Goal: Information Seeking & Learning: Learn about a topic

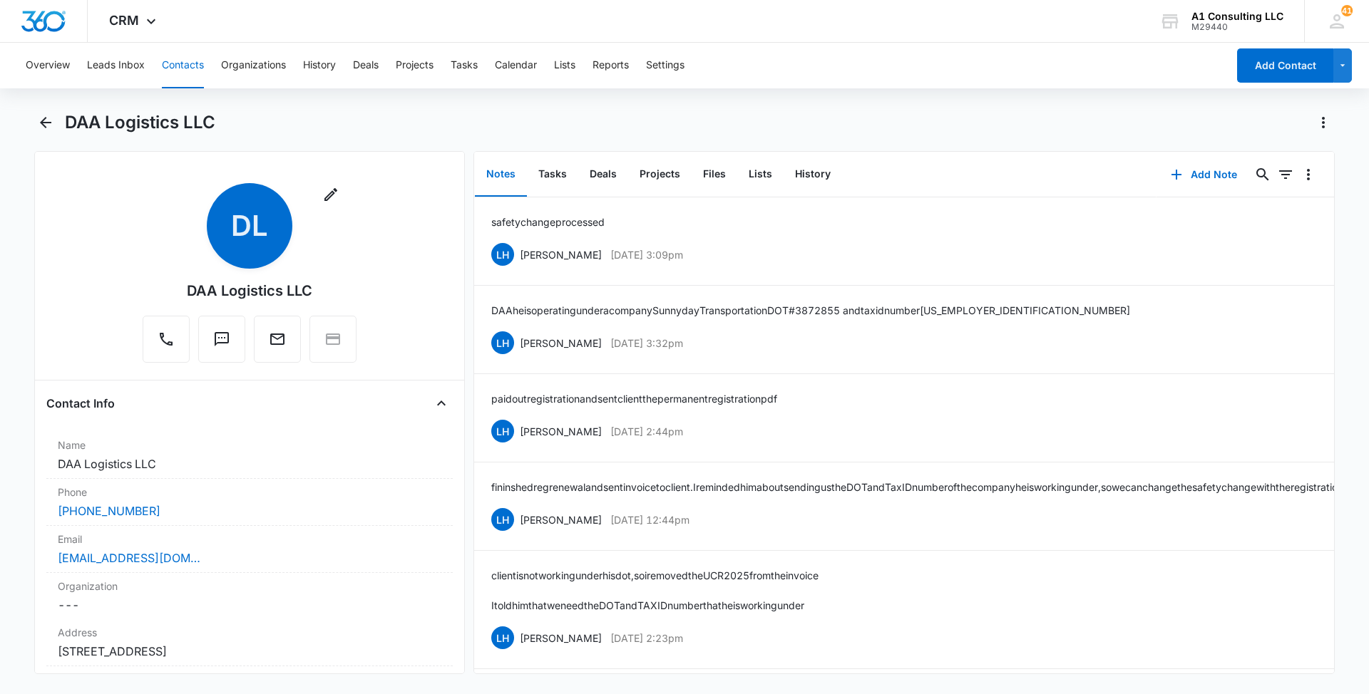
scroll to position [2980, 0]
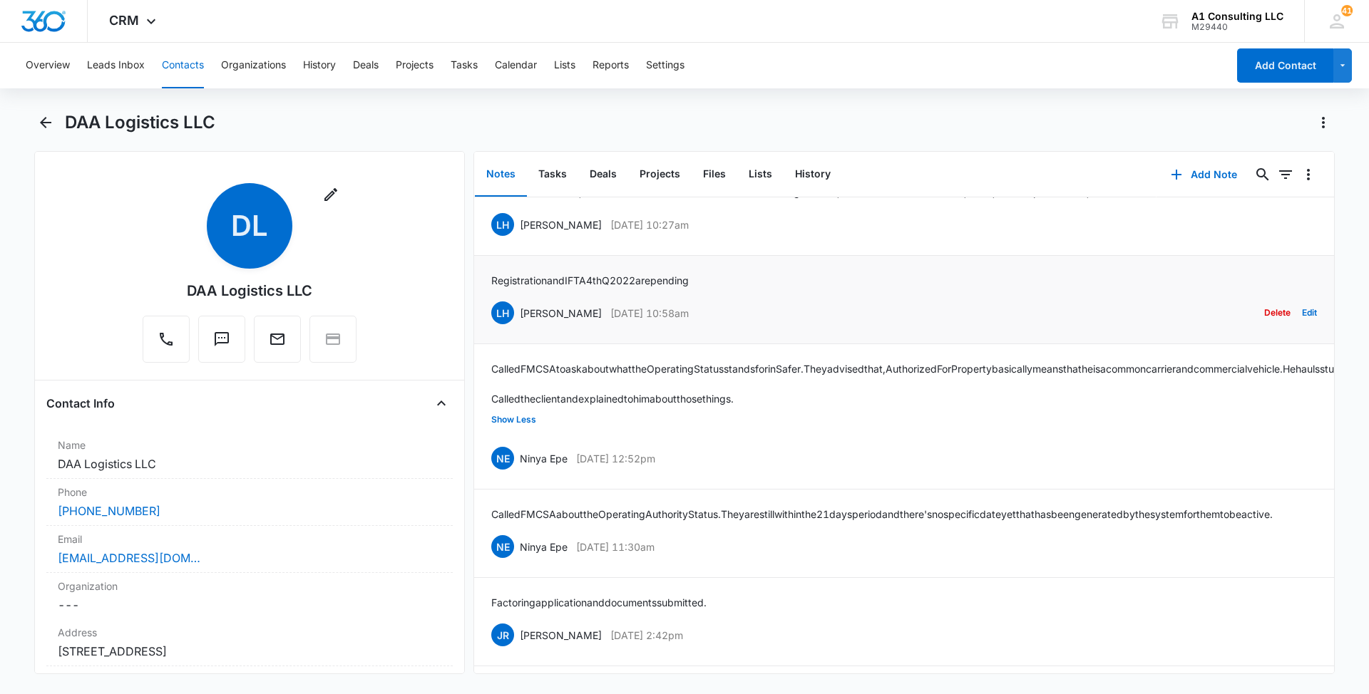
drag, startPoint x: 687, startPoint y: 359, endPoint x: 515, endPoint y: 352, distance: 172.0
click at [515, 327] on div "LH [PERSON_NAME] [DATE] 10:58am Delete Edit" at bounding box center [904, 312] width 826 height 27
copy div "[PERSON_NAME] [DATE] 10:58am"
drag, startPoint x: 704, startPoint y: 323, endPoint x: 491, endPoint y: 322, distance: 213.9
click at [491, 322] on li "Registration and IFTA 4th Q 2022 are pending LH [PERSON_NAME] [DATE] 10:58am De…" at bounding box center [904, 300] width 860 height 88
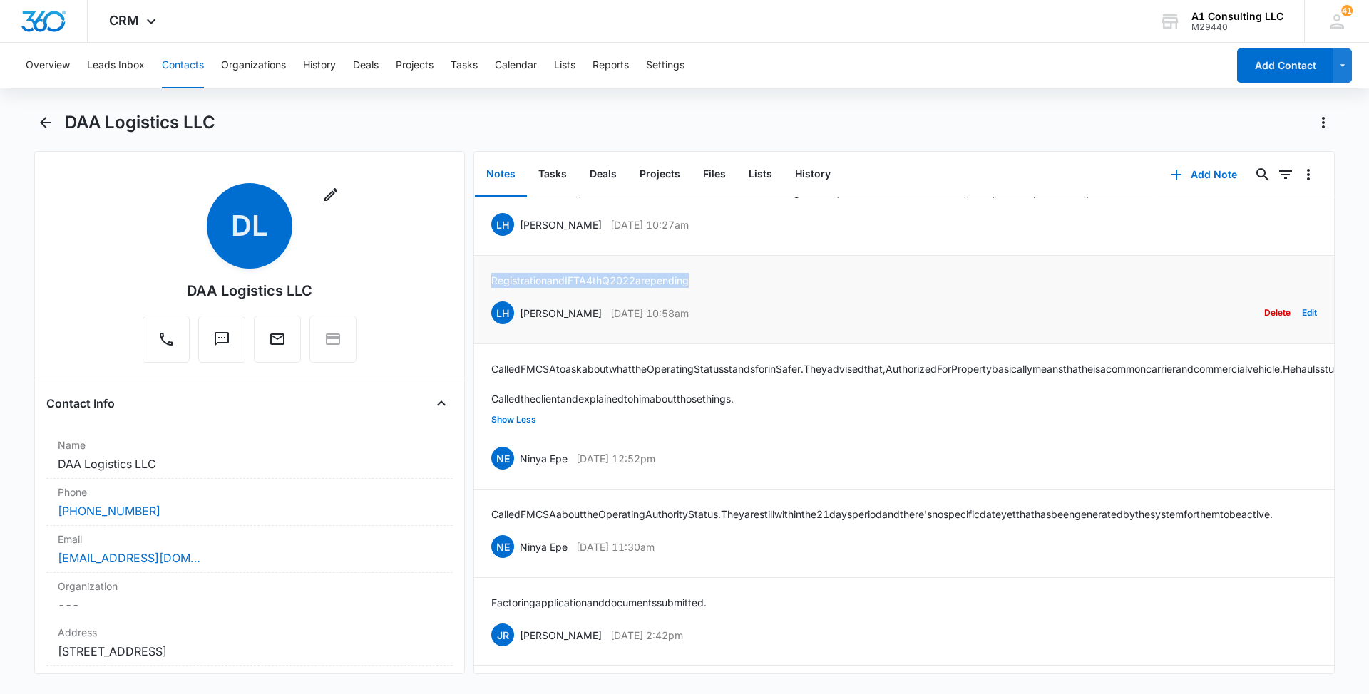
copy p "Registration and IFTA 4th Q 2022 are pending"
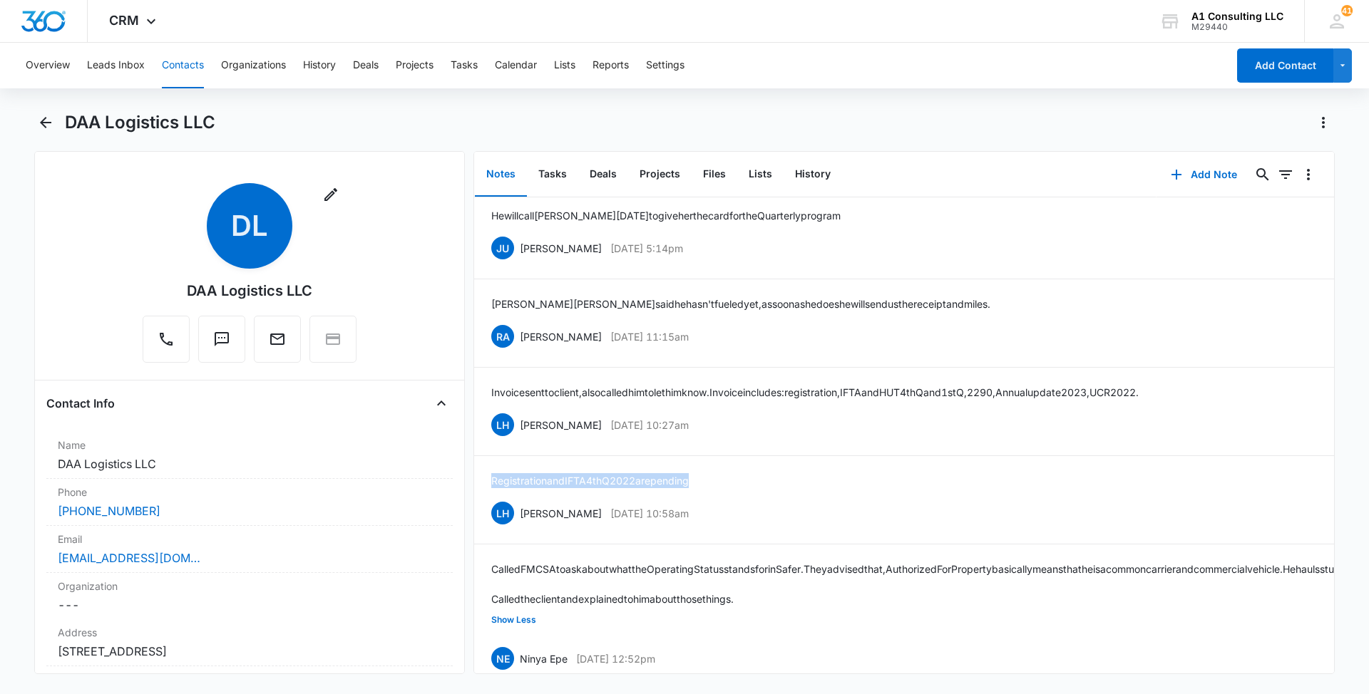
scroll to position [2766, 0]
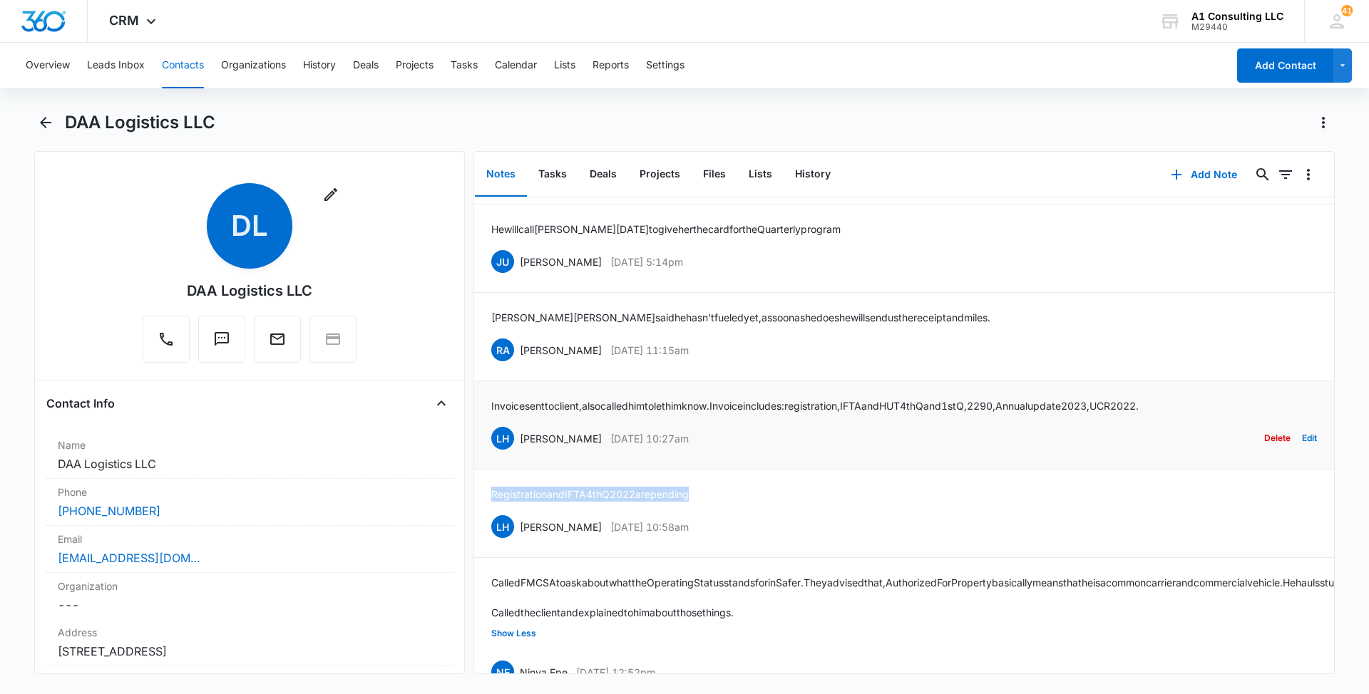
drag, startPoint x: 713, startPoint y: 486, endPoint x: 518, endPoint y: 483, distance: 195.4
click at [518, 452] on div "LH [PERSON_NAME] [DATE] 10:27am Delete Edit" at bounding box center [904, 438] width 826 height 27
copy div "[PERSON_NAME] [DATE] 10:27am"
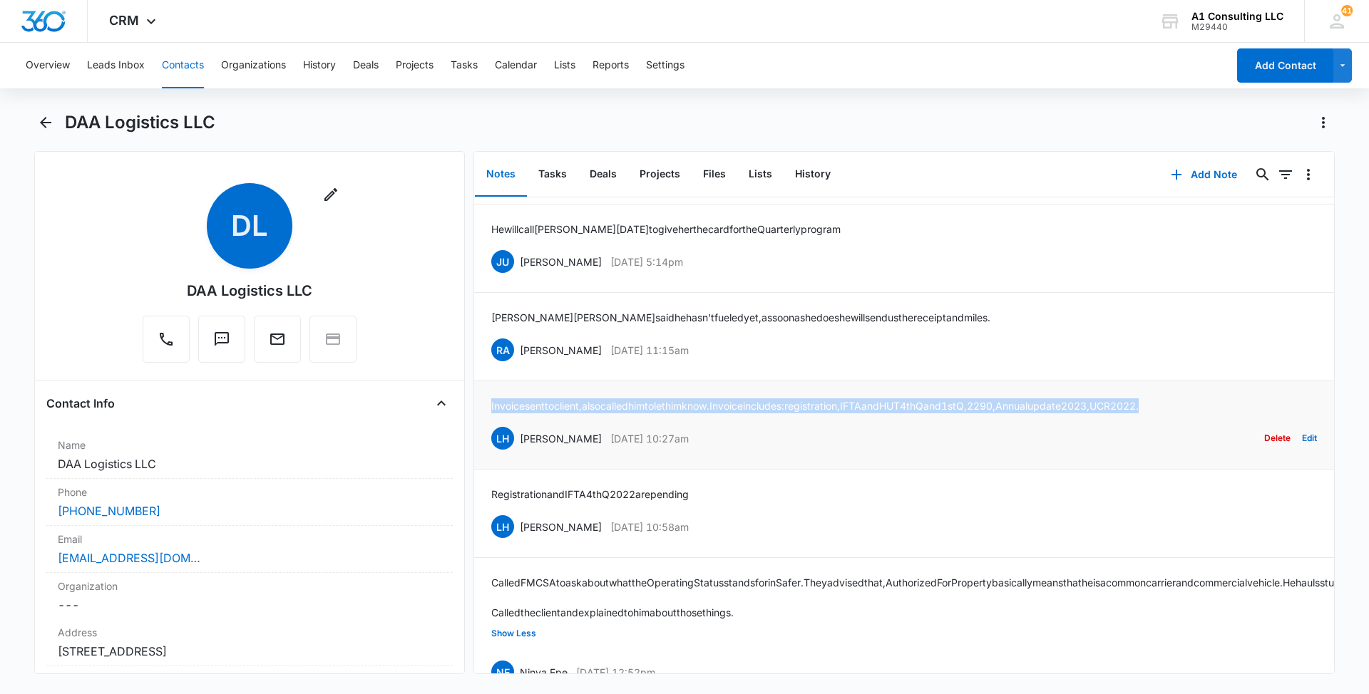
drag, startPoint x: 1219, startPoint y: 445, endPoint x: 486, endPoint y: 455, distance: 733.0
click at [486, 455] on li "Invoice sent to client, also called him to let him know. Invoice includes: regi…" at bounding box center [904, 425] width 860 height 88
copy p "Invoice sent to client, also called him to let him know. Invoice includes: regi…"
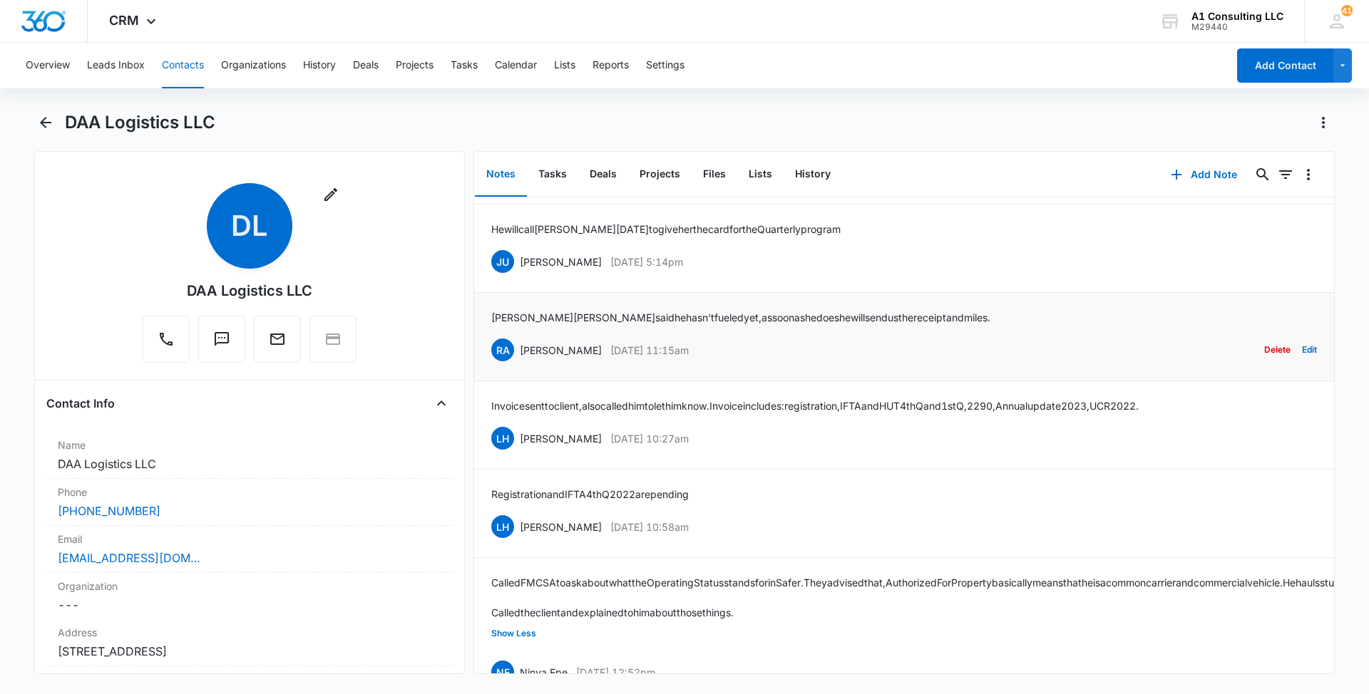
click at [539, 364] on div "[PERSON_NAME] said he hasn't fueled yet, as soon as he does he will send us the…" at bounding box center [904, 336] width 826 height 53
drag, startPoint x: 712, startPoint y: 389, endPoint x: 517, endPoint y: 382, distance: 194.8
click at [517, 364] on div "RA [PERSON_NAME] [DATE] 11:15am Delete Edit" at bounding box center [904, 350] width 826 height 27
copy div "[PERSON_NAME] [DATE] 11:15am"
click at [471, 116] on div "DAA Logistics LLC" at bounding box center [700, 122] width 1270 height 23
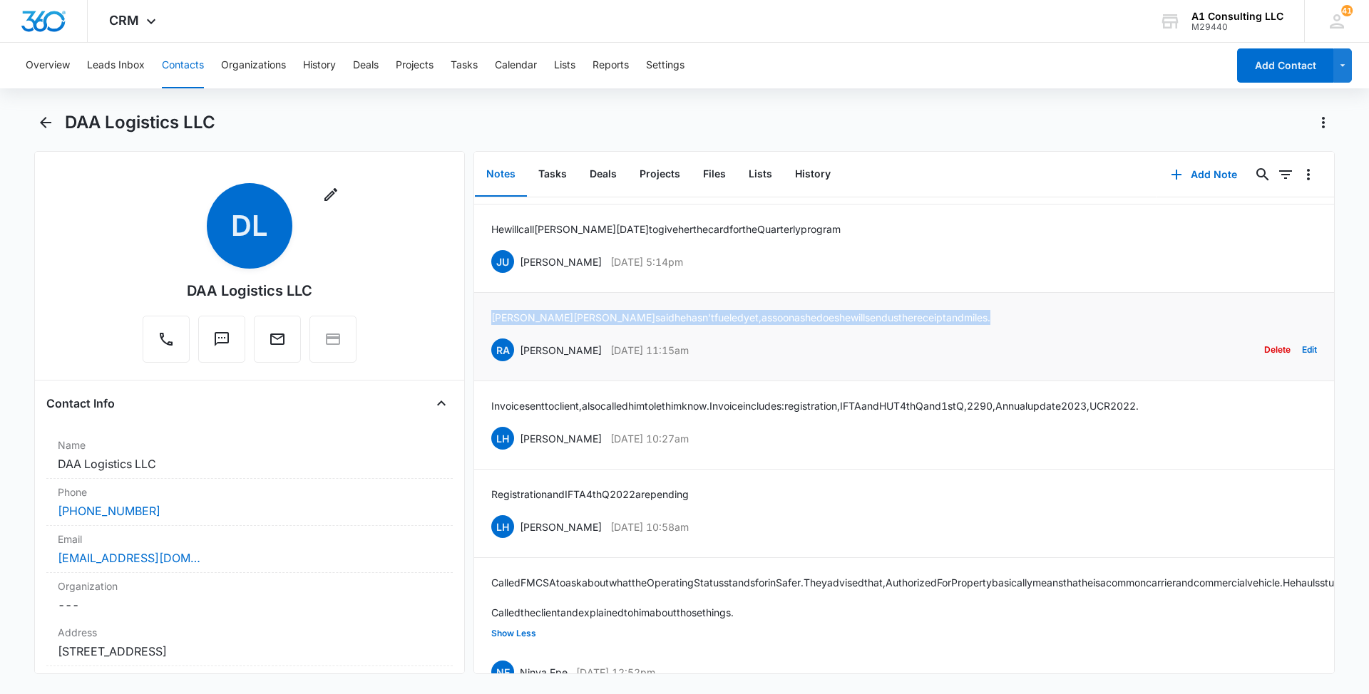
drag, startPoint x: 910, startPoint y: 358, endPoint x: 488, endPoint y: 358, distance: 422.1
click at [488, 358] on li "[PERSON_NAME] said he hasn't fueled yet, as soon as he does he will send us the…" at bounding box center [904, 337] width 860 height 88
copy p "[PERSON_NAME] said he hasn't fueled yet, as soon as he does he will send us the…"
drag, startPoint x: 719, startPoint y: 304, endPoint x: 522, endPoint y: 304, distance: 197.5
click at [522, 275] on div "JU [PERSON_NAME] [DATE] 5:14pm Delete Edit" at bounding box center [904, 261] width 826 height 27
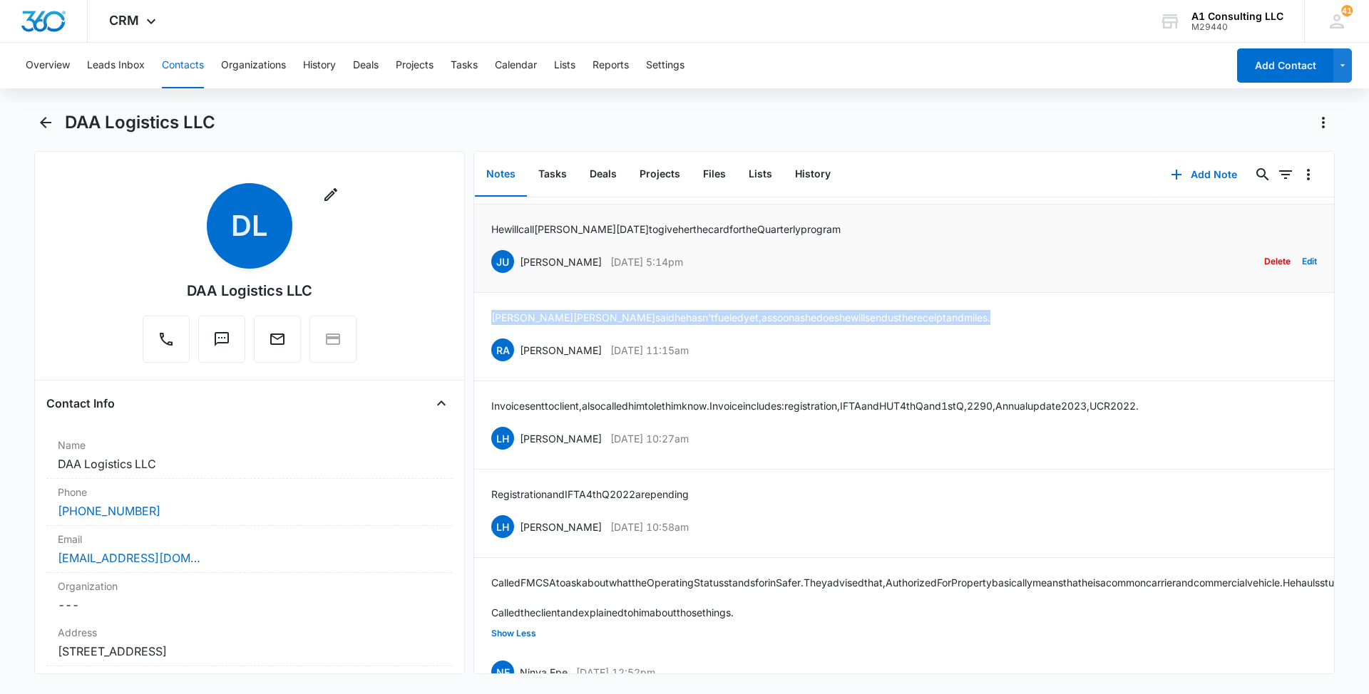
copy div "[PERSON_NAME] [DATE] 5:14pm"
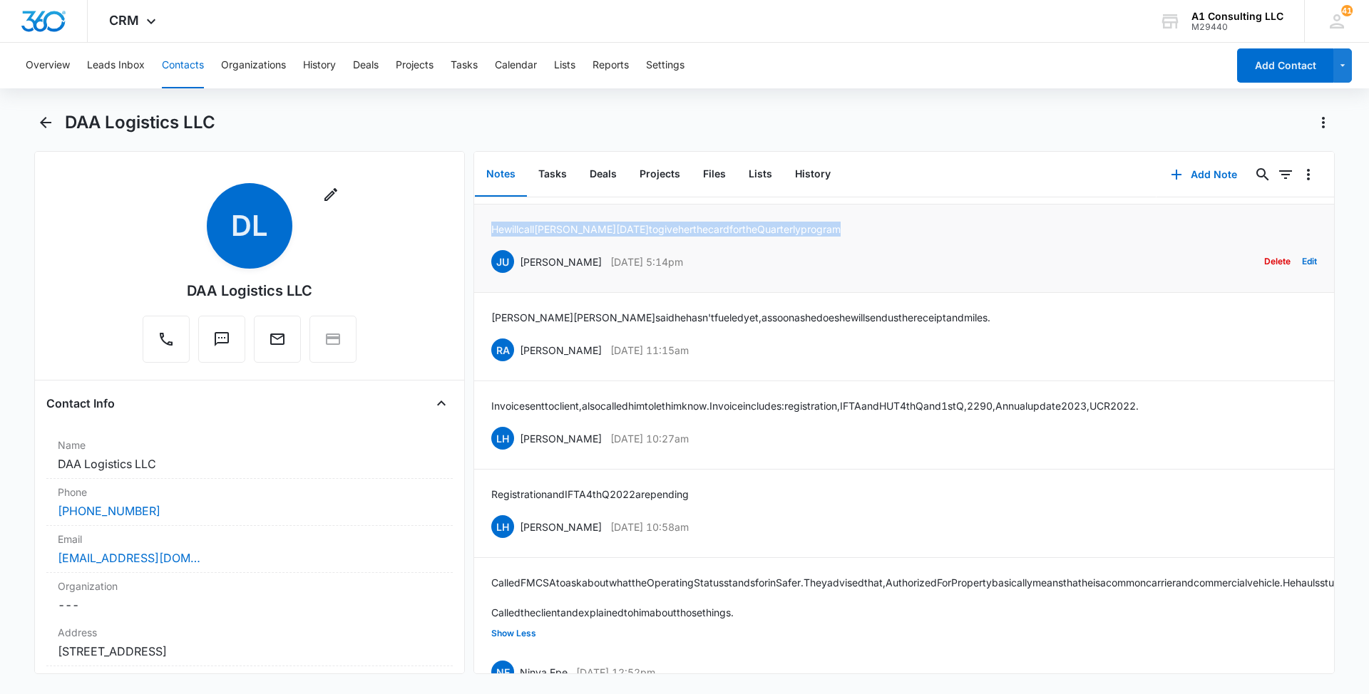
drag, startPoint x: 788, startPoint y: 271, endPoint x: 491, endPoint y: 272, distance: 296.6
click at [491, 272] on div "He will call [PERSON_NAME] [DATE] to give her the card for the Quarterly progra…" at bounding box center [904, 248] width 826 height 53
copy p "He will call [PERSON_NAME] [DATE] to give her the card for the Quarterly program"
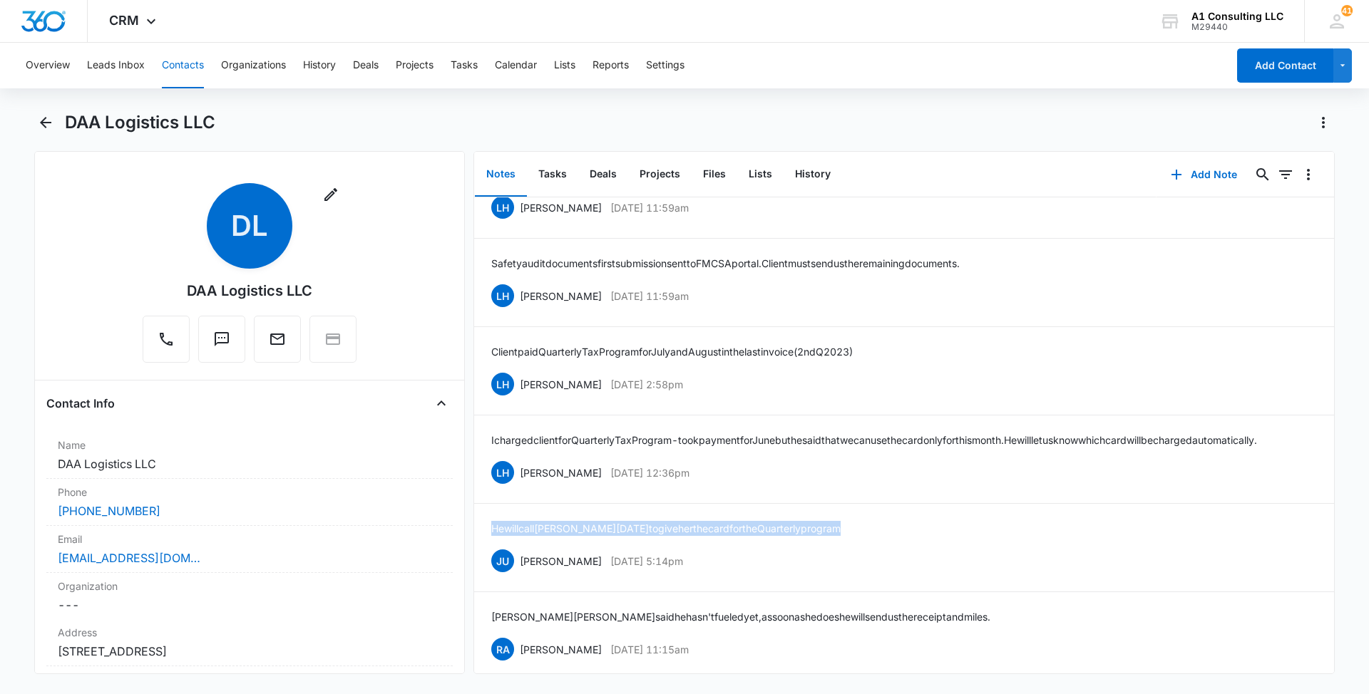
scroll to position [2424, 0]
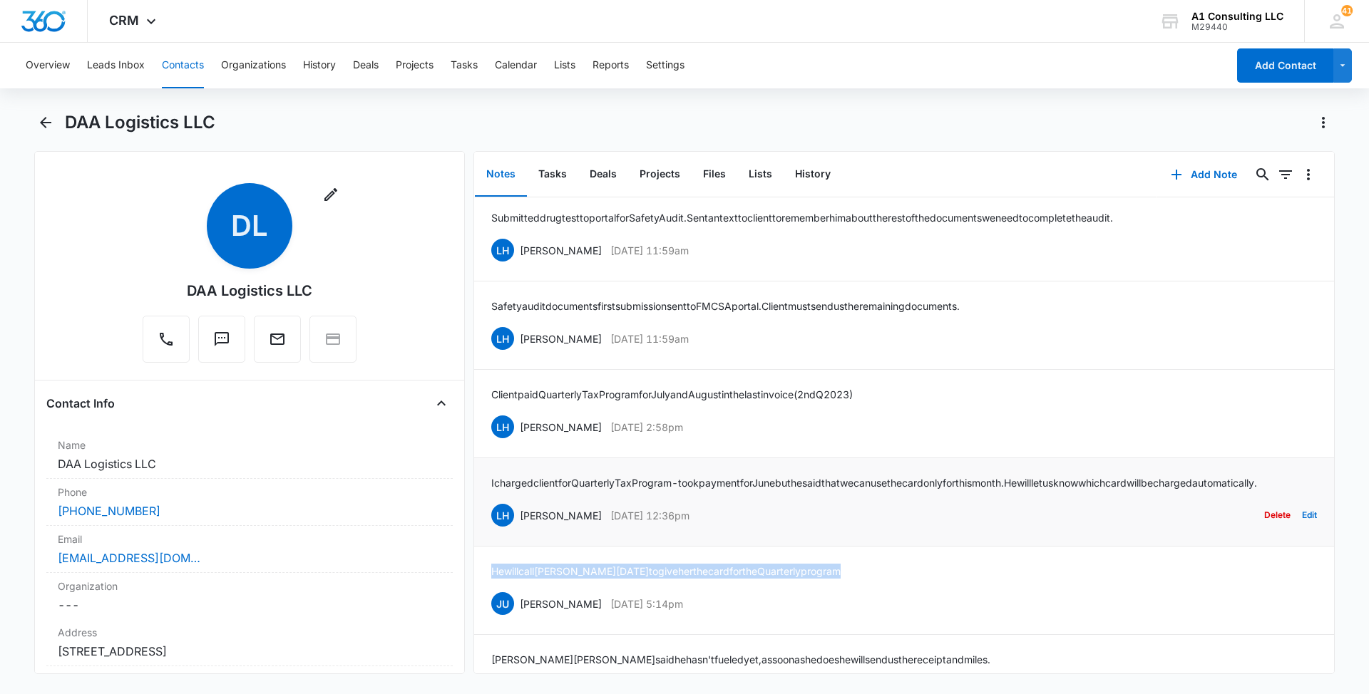
drag, startPoint x: 704, startPoint y: 558, endPoint x: 516, endPoint y: 558, distance: 188.2
click at [516, 529] on div "LH [PERSON_NAME] [DATE] 12:36pm Delete Edit" at bounding box center [904, 515] width 826 height 27
copy div "[PERSON_NAME] [DATE] 12:36pm"
drag, startPoint x: 537, startPoint y: 519, endPoint x: 478, endPoint y: 513, distance: 59.5
click at [478, 513] on li "I charged client for Quarterly Tax Program - took payment for June but he said …" at bounding box center [904, 502] width 860 height 88
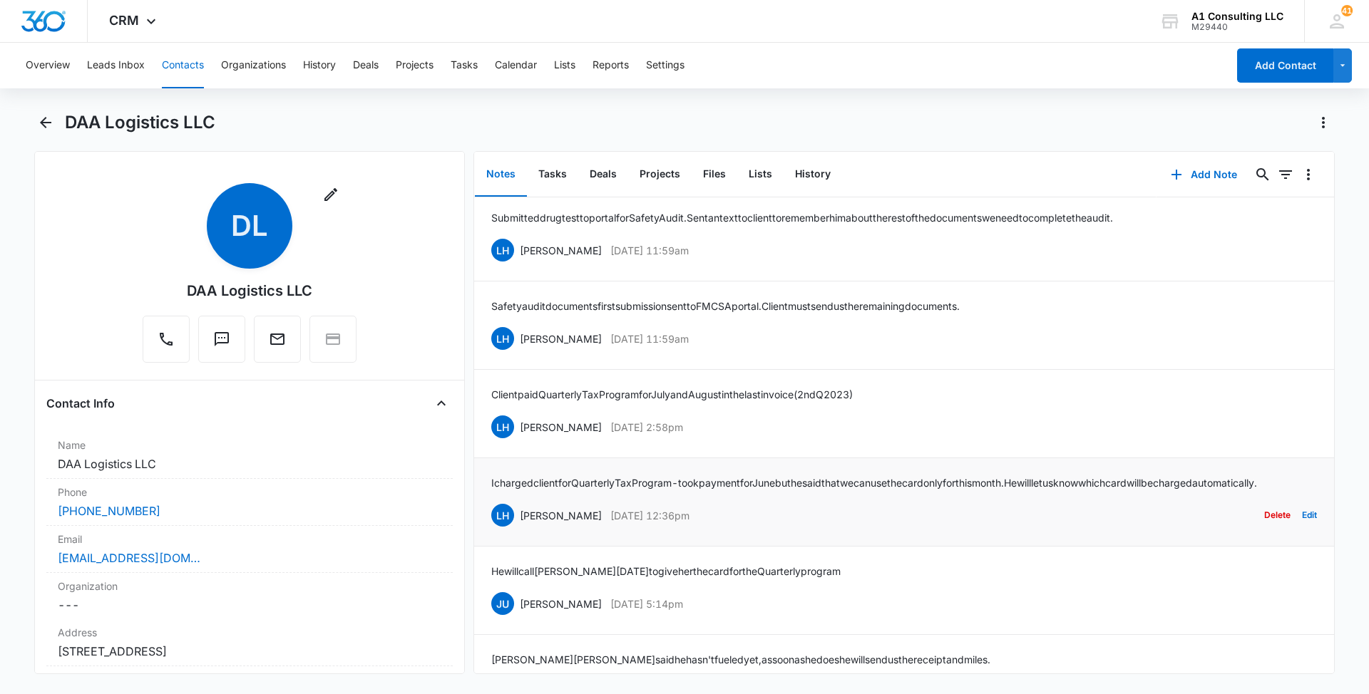
drag, startPoint x: 478, startPoint y: 513, endPoint x: 605, endPoint y: 534, distance: 129.4
click at [605, 491] on p "I charged client for Quarterly Tax Program - took payment for June but he said …" at bounding box center [874, 483] width 766 height 15
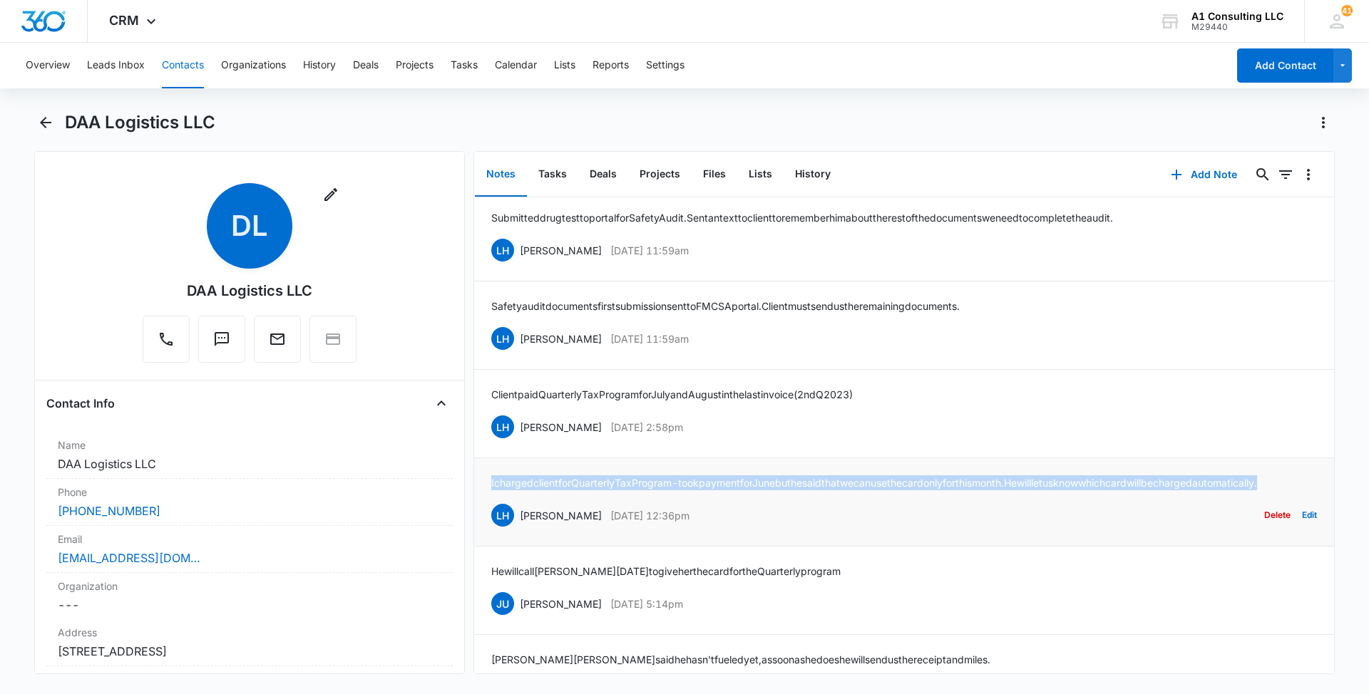
drag, startPoint x: 555, startPoint y: 530, endPoint x: 475, endPoint y: 512, distance: 82.7
click at [475, 512] on li "I charged client for Quarterly Tax Program - took payment for June but he said …" at bounding box center [904, 502] width 860 height 88
copy p "I charged client for Quarterly Tax Program - took payment for June but he said …"
drag, startPoint x: 700, startPoint y: 451, endPoint x: 519, endPoint y: 454, distance: 181.1
click at [519, 441] on div "LH [PERSON_NAME] [DATE] 2:58pm Delete Edit" at bounding box center [904, 427] width 826 height 27
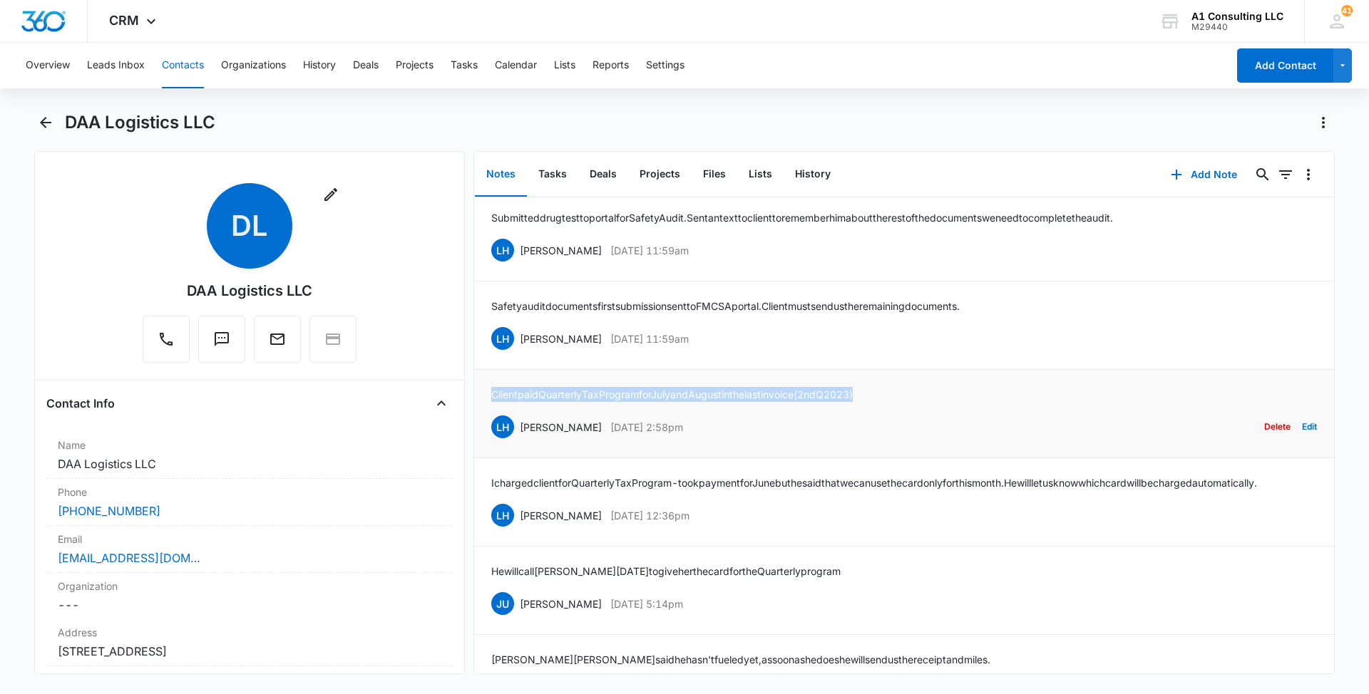
drag, startPoint x: 908, startPoint y: 417, endPoint x: 486, endPoint y: 423, distance: 422.1
click at [486, 423] on li "Client paid Quarterly Tax Program for July and August in the last invoice (2nd …" at bounding box center [904, 414] width 860 height 88
drag, startPoint x: 712, startPoint y: 367, endPoint x: 519, endPoint y: 374, distance: 192.6
click at [519, 352] on div "LH [PERSON_NAME] [DATE] 11:59am Delete Edit" at bounding box center [904, 338] width 826 height 27
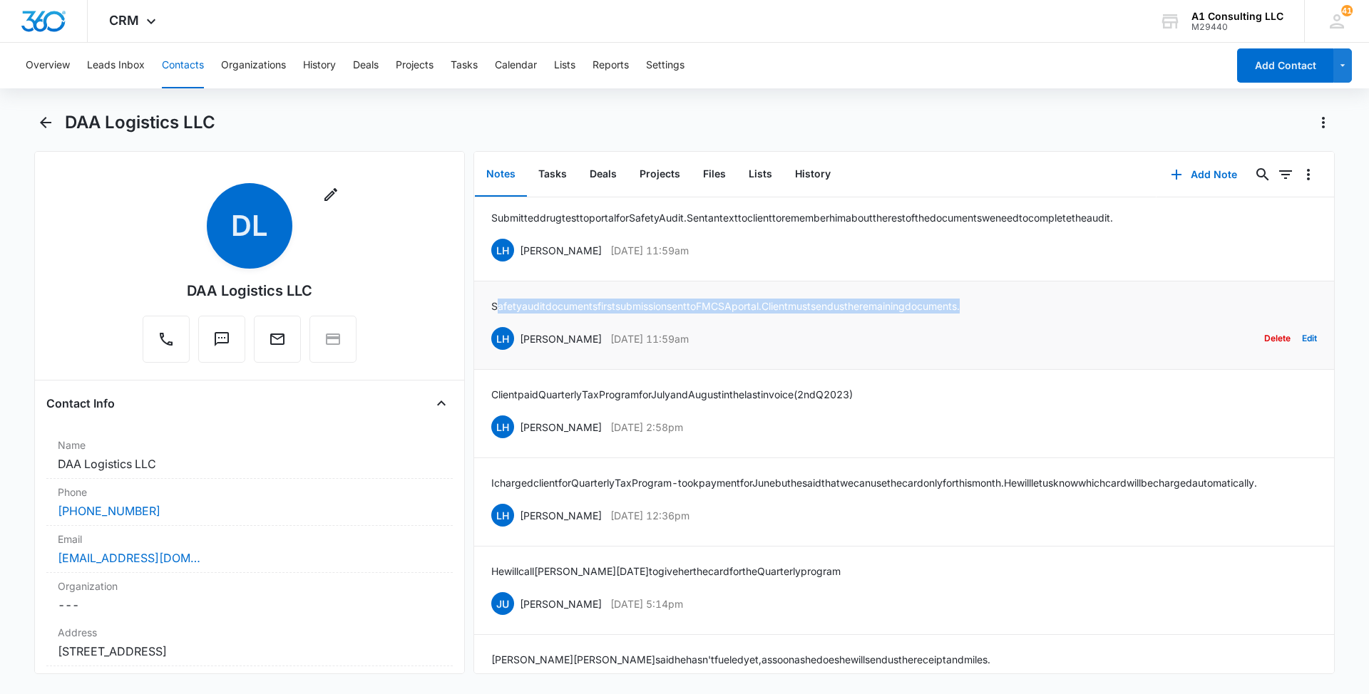
drag, startPoint x: 1005, startPoint y: 339, endPoint x: 496, endPoint y: 339, distance: 509.8
click at [496, 314] on p "Safety audit documents first submission sent to FMCSA portal. Client must send …" at bounding box center [725, 306] width 468 height 15
drag, startPoint x: 496, startPoint y: 339, endPoint x: 502, endPoint y: 334, distance: 8.1
click at [502, 314] on p "Safety audit documents first submission sent to FMCSA portal. Client must send …" at bounding box center [725, 306] width 468 height 15
click at [1035, 347] on div "Safety audit documents first submission sent to FMCSA portal. Client must send …" at bounding box center [904, 325] width 826 height 53
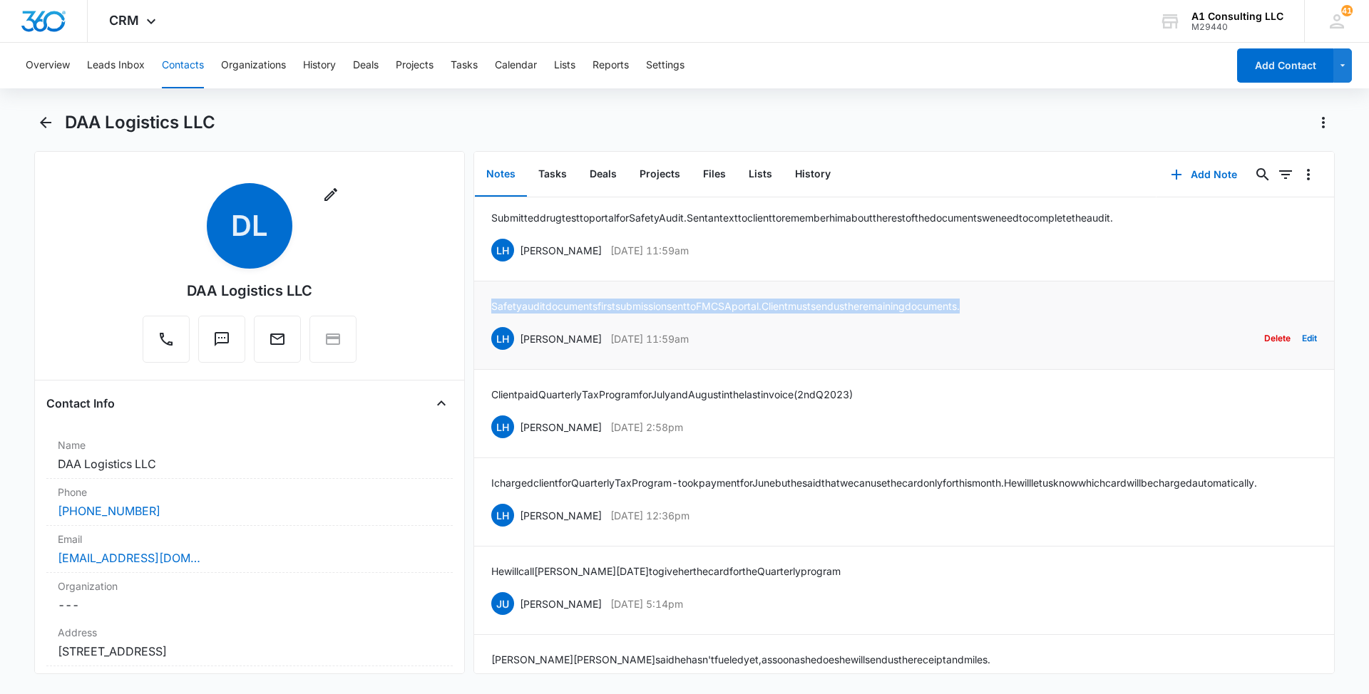
drag, startPoint x: 1010, startPoint y: 331, endPoint x: 493, endPoint y: 332, distance: 517.6
click at [493, 332] on div "Safety audit documents first submission sent to FMCSA portal. Client must send …" at bounding box center [904, 325] width 826 height 53
drag, startPoint x: 707, startPoint y: 277, endPoint x: 516, endPoint y: 276, distance: 190.4
click at [516, 264] on div "LH [PERSON_NAME] [DATE] 11:59am Delete Edit" at bounding box center [904, 250] width 826 height 27
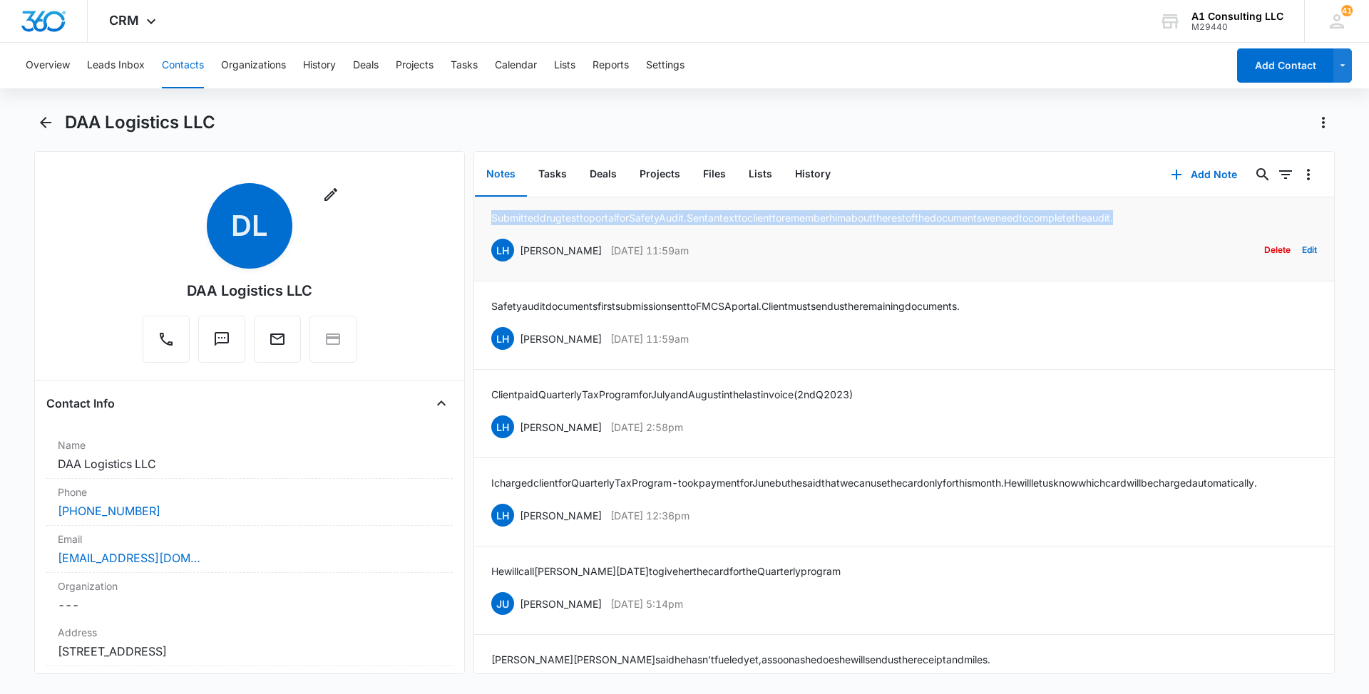
drag, startPoint x: 1205, startPoint y: 245, endPoint x: 486, endPoint y: 247, distance: 718.7
click at [486, 247] on li "Submitted [MEDICAL_DATA] to portal for Safety Audit. Sent an text to client to …" at bounding box center [904, 237] width 860 height 88
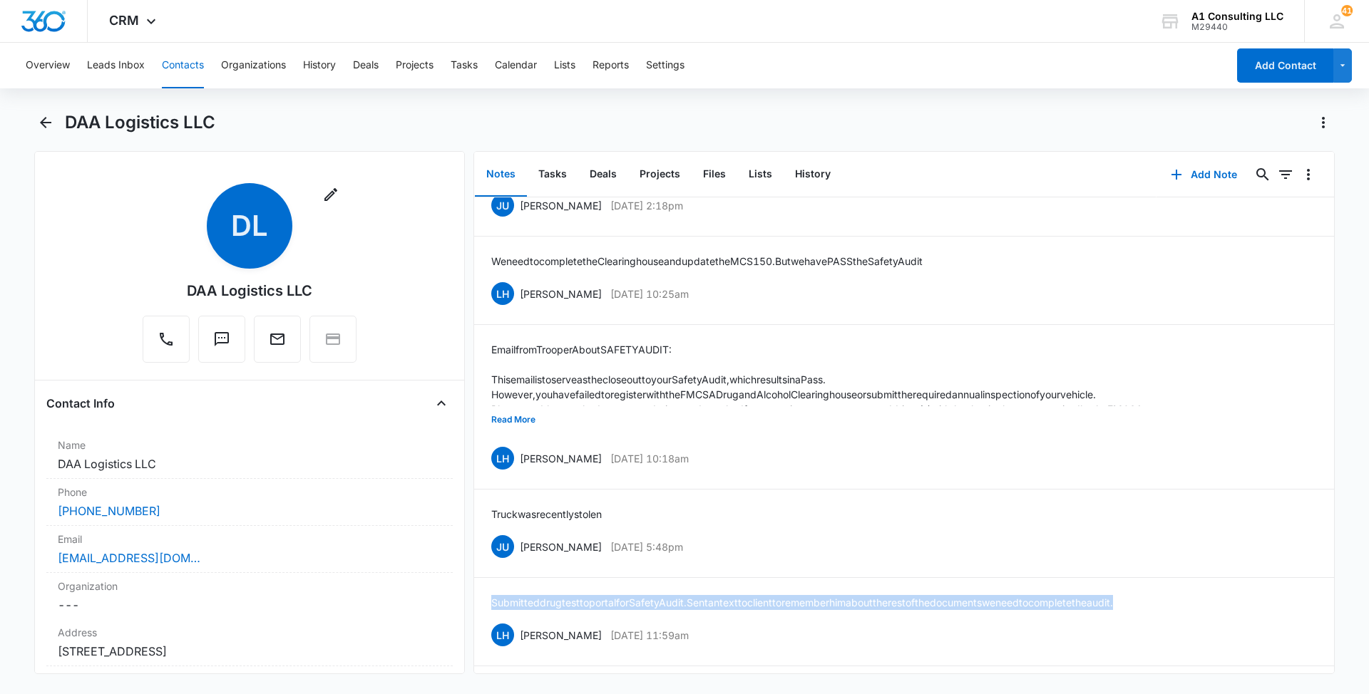
scroll to position [1996, 0]
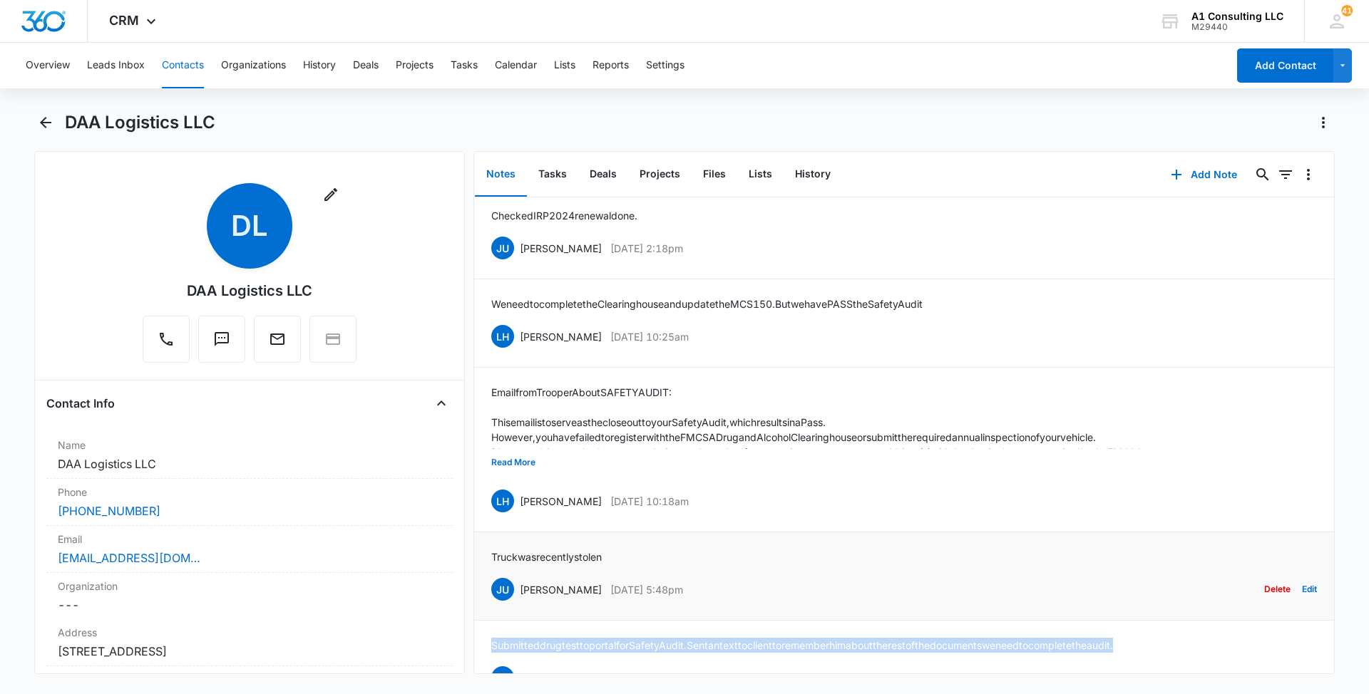
drag, startPoint x: 643, startPoint y: 615, endPoint x: 518, endPoint y: 614, distance: 125.5
click at [518, 603] on div "JU [PERSON_NAME] [DATE] 5:48pm Delete Edit" at bounding box center [904, 589] width 826 height 27
drag, startPoint x: 615, startPoint y: 580, endPoint x: 491, endPoint y: 581, distance: 124.8
click at [491, 581] on li "Truck was recently stolen JU [PERSON_NAME] [DATE] 5:48pm Delete Edit" at bounding box center [904, 577] width 860 height 88
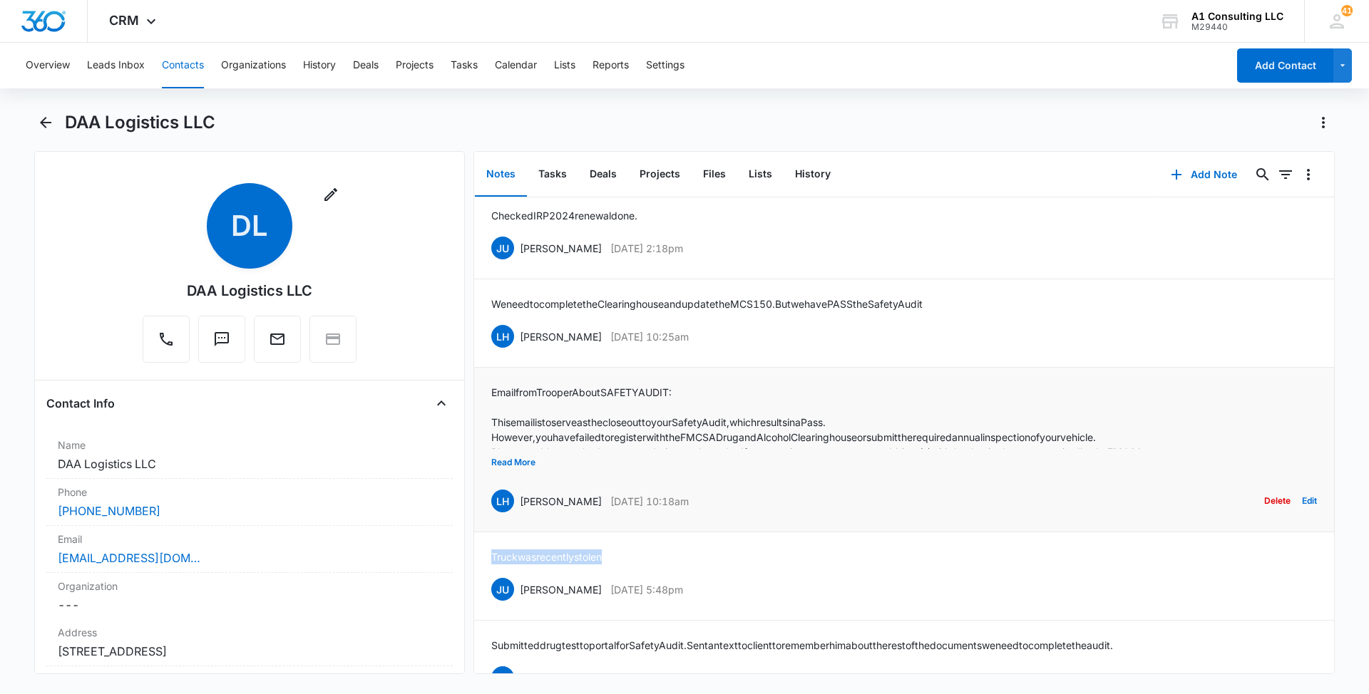
drag, startPoint x: 712, startPoint y: 528, endPoint x: 520, endPoint y: 528, distance: 191.8
click at [520, 515] on div "LH [PERSON_NAME] [DATE] 10:18am Delete Edit" at bounding box center [904, 501] width 826 height 27
click at [520, 476] on button "Read More" at bounding box center [513, 462] width 44 height 27
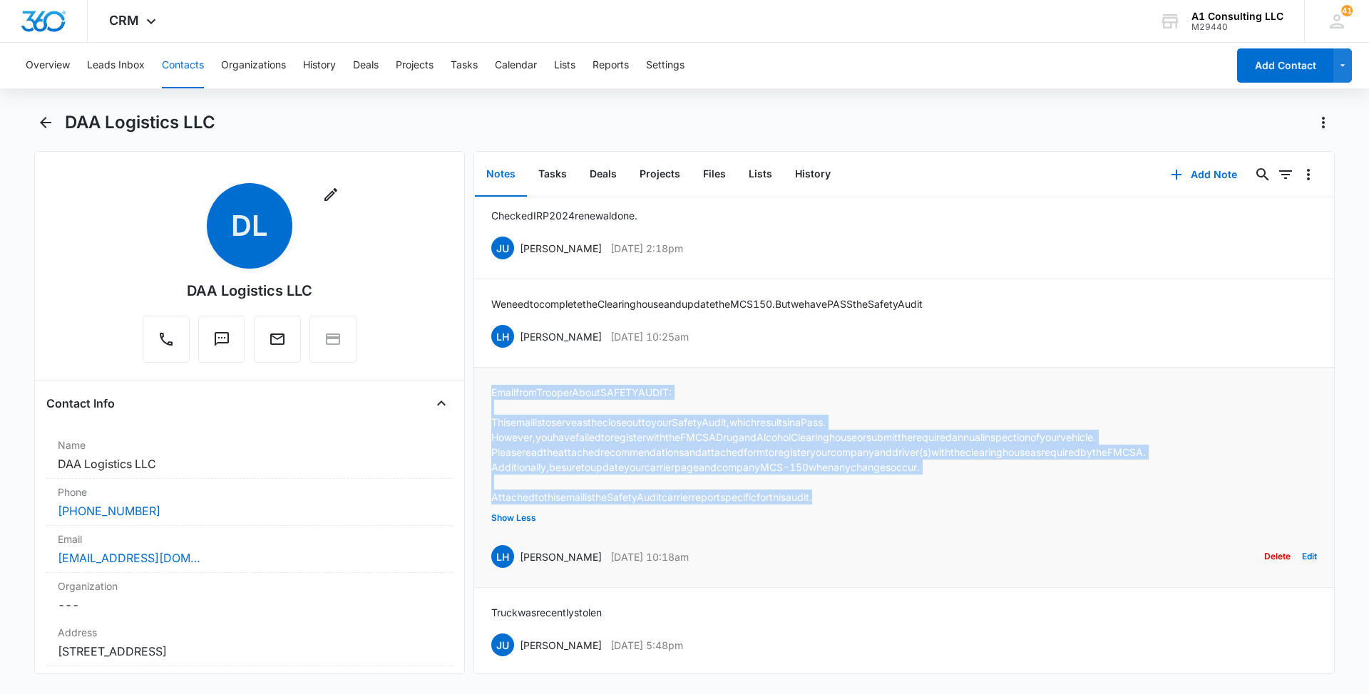
drag, startPoint x: 856, startPoint y: 511, endPoint x: 481, endPoint y: 418, distance: 386.5
click at [481, 418] on li "Email from Trooper About SAFETY AUDIT: This email is to serve as the closeout t…" at bounding box center [904, 478] width 860 height 220
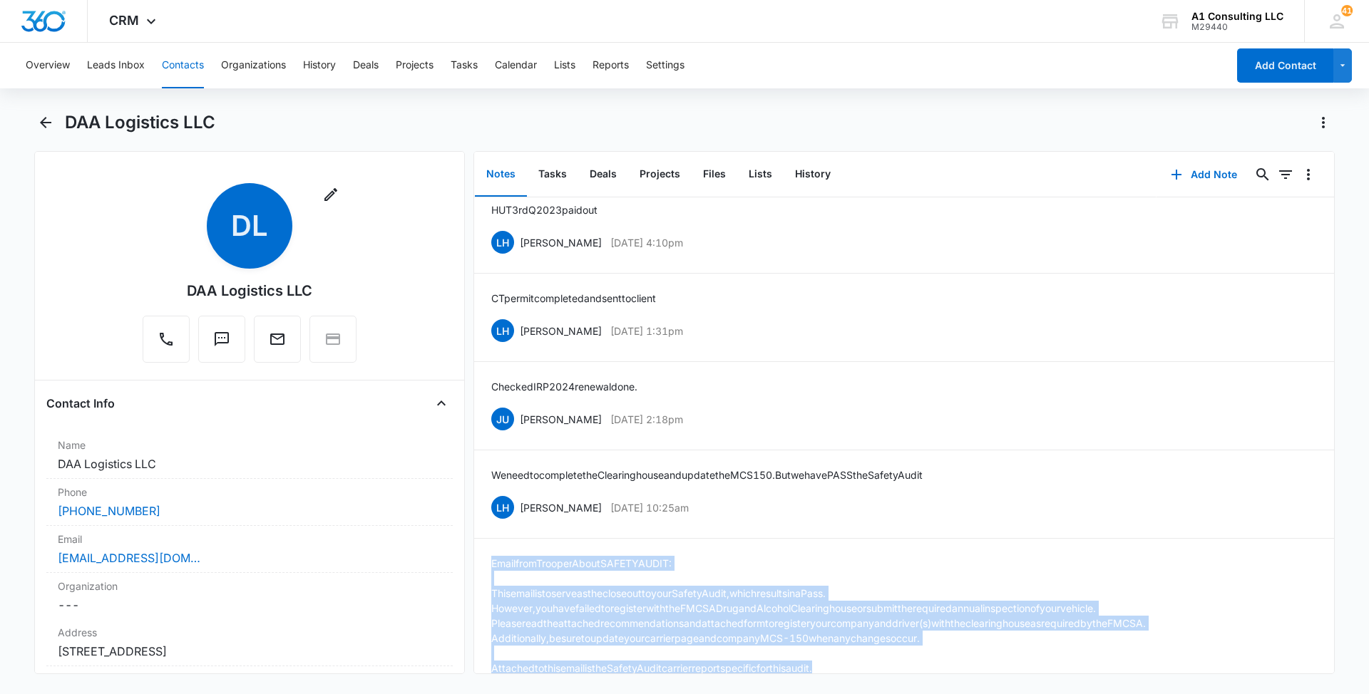
scroll to position [1783, 0]
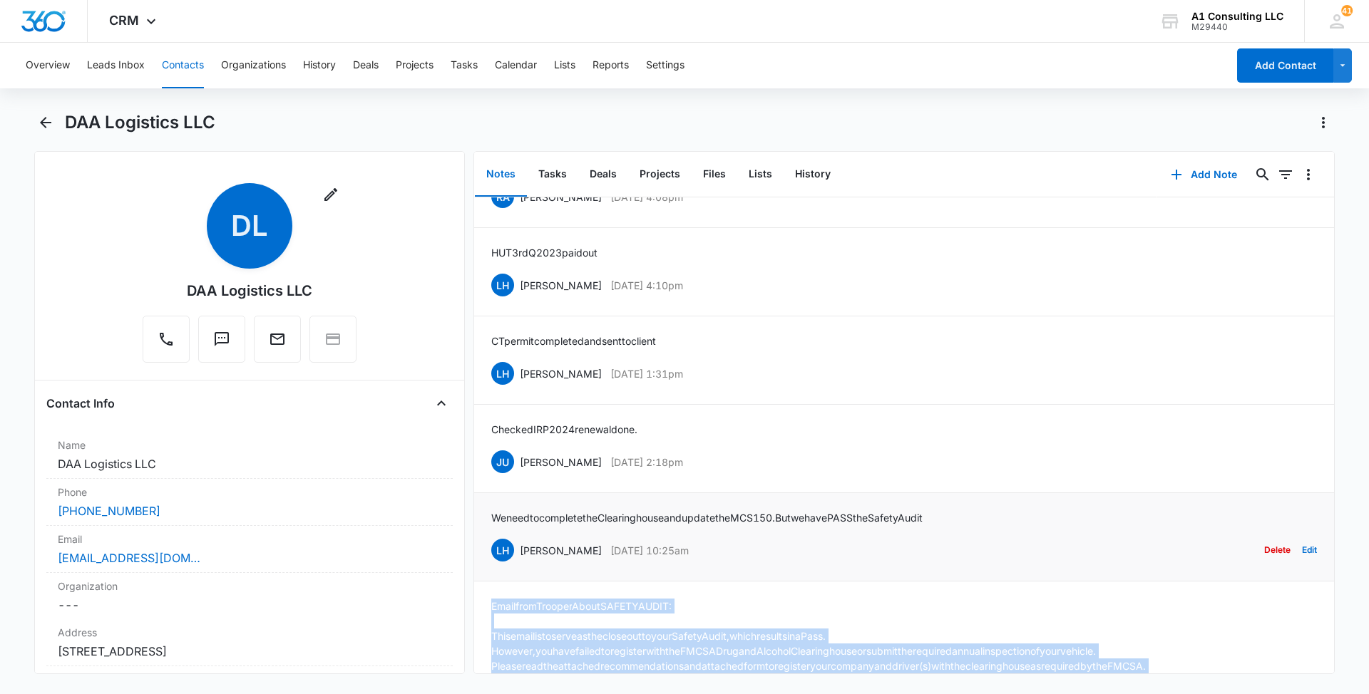
drag, startPoint x: 712, startPoint y: 575, endPoint x: 518, endPoint y: 578, distance: 194.0
click at [518, 564] on div "LH [PERSON_NAME] [DATE] 10:25am Delete Edit" at bounding box center [904, 550] width 826 height 27
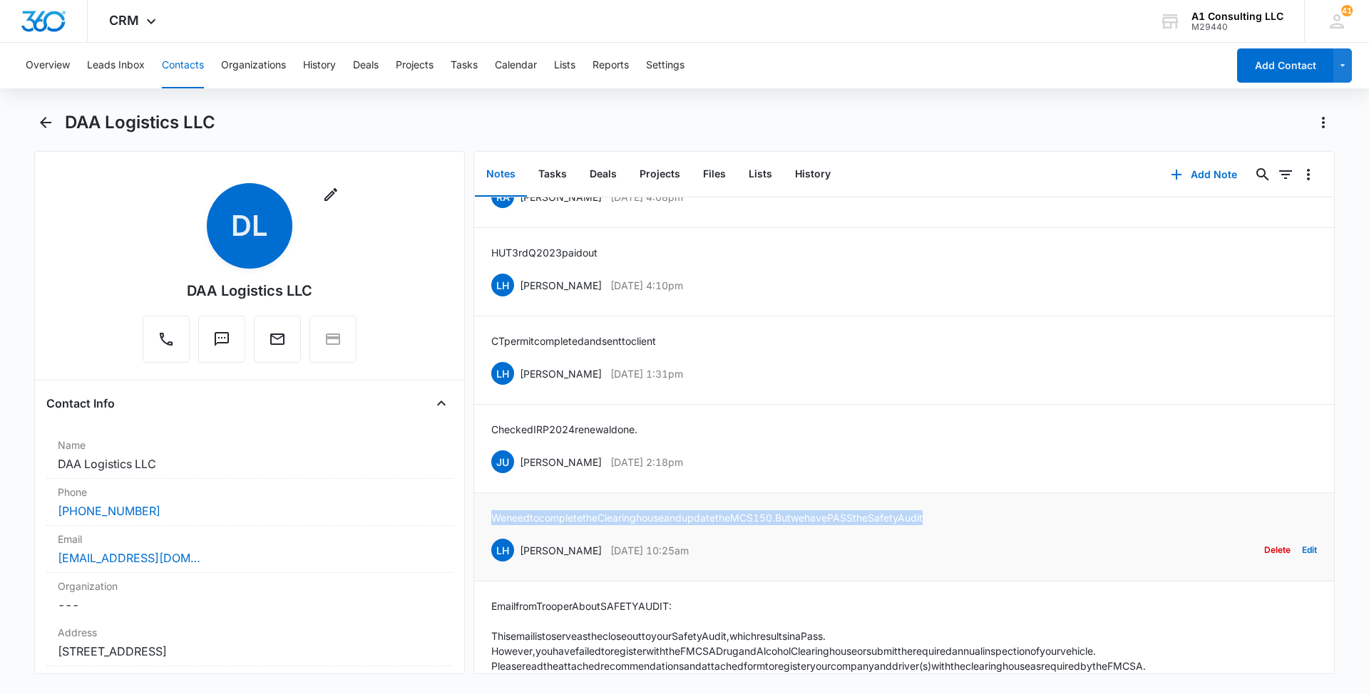
drag, startPoint x: 955, startPoint y: 540, endPoint x: 481, endPoint y: 545, distance: 474.9
click at [481, 545] on li "We need to complete the Clearinghouse and update the MCS 150. But we have PASS …" at bounding box center [904, 537] width 860 height 88
drag, startPoint x: 747, startPoint y: 493, endPoint x: 519, endPoint y: 496, distance: 228.2
click at [519, 476] on div "JU [PERSON_NAME] [DATE] 2:18pm Delete Edit" at bounding box center [904, 461] width 826 height 27
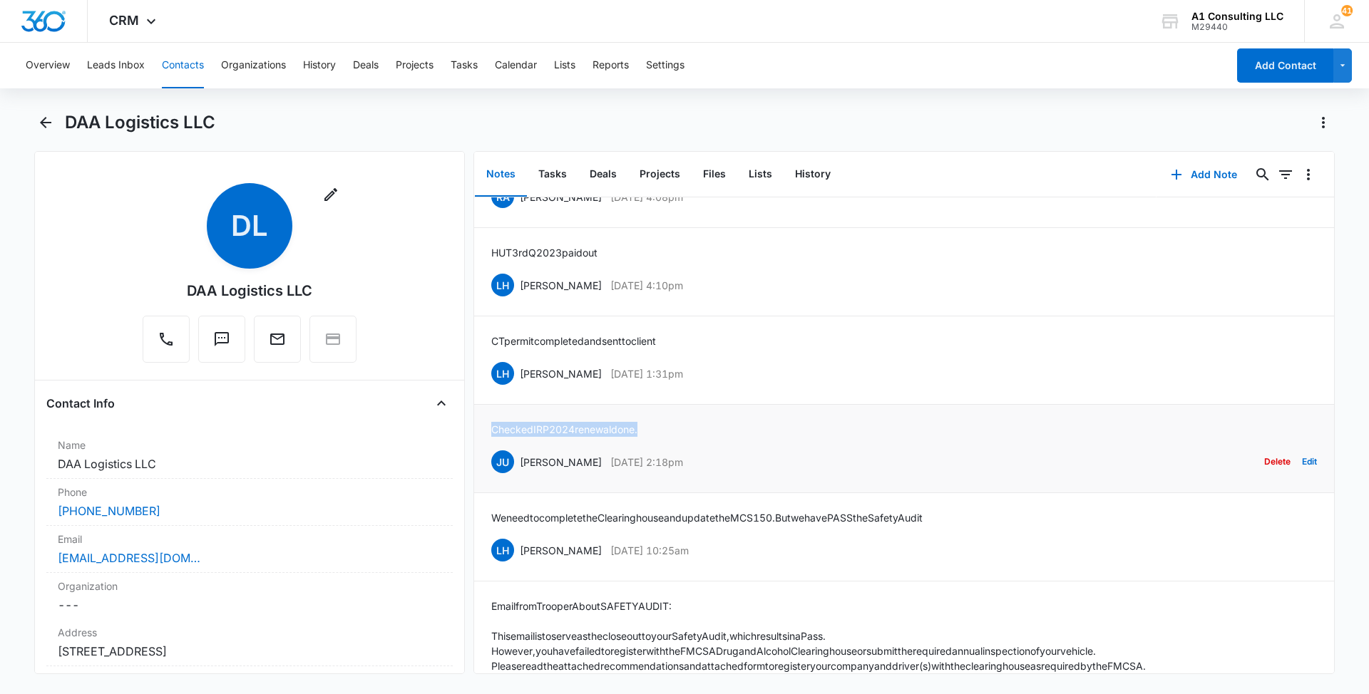
drag, startPoint x: 658, startPoint y: 456, endPoint x: 489, endPoint y: 458, distance: 169.0
click at [489, 458] on li "Checked IRP 2024 renewal done. [PERSON_NAME] [DATE] 2:18pm Delete Edit" at bounding box center [904, 449] width 860 height 88
drag, startPoint x: 692, startPoint y: 401, endPoint x: 514, endPoint y: 402, distance: 178.3
click at [514, 387] on div "LH [PERSON_NAME] [DATE] 1:31pm Delete Edit" at bounding box center [904, 373] width 826 height 27
drag, startPoint x: 615, startPoint y: 366, endPoint x: 488, endPoint y: 366, distance: 126.2
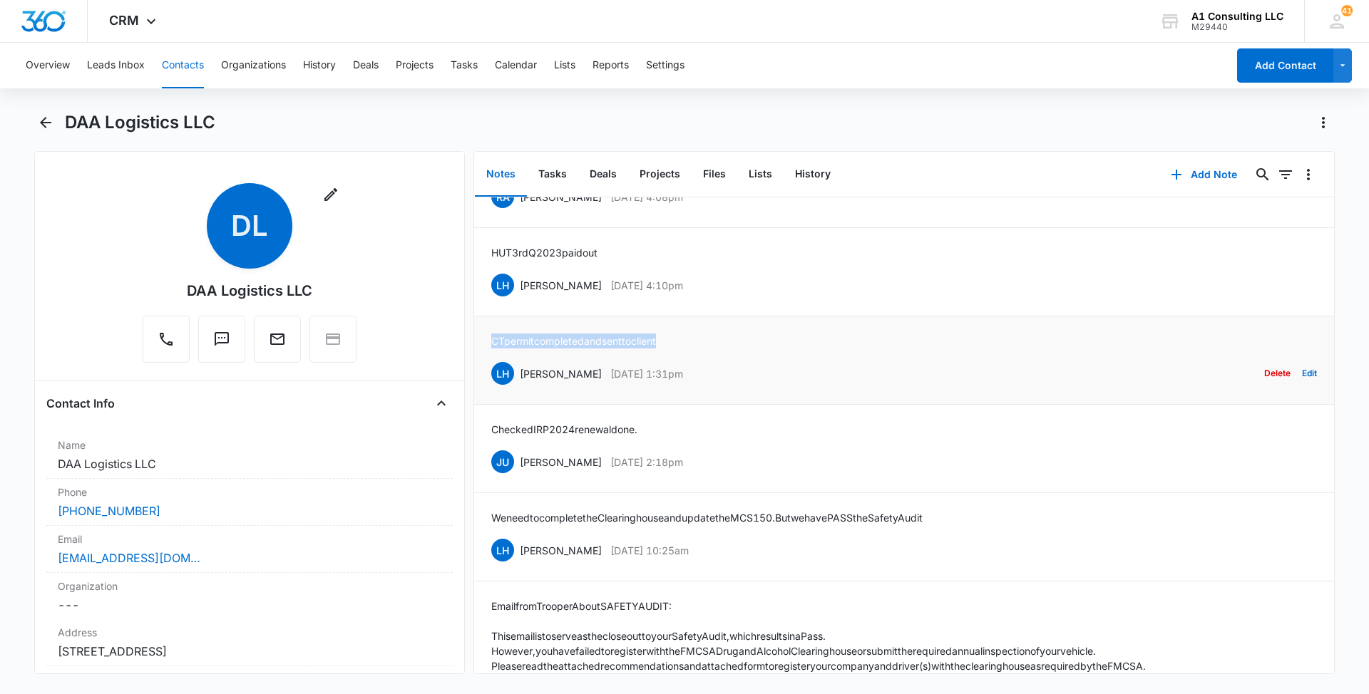
click at [488, 366] on li "CT permit completed and sent to client LH [PERSON_NAME] [DATE] 1:31pm Delete Ed…" at bounding box center [904, 361] width 860 height 88
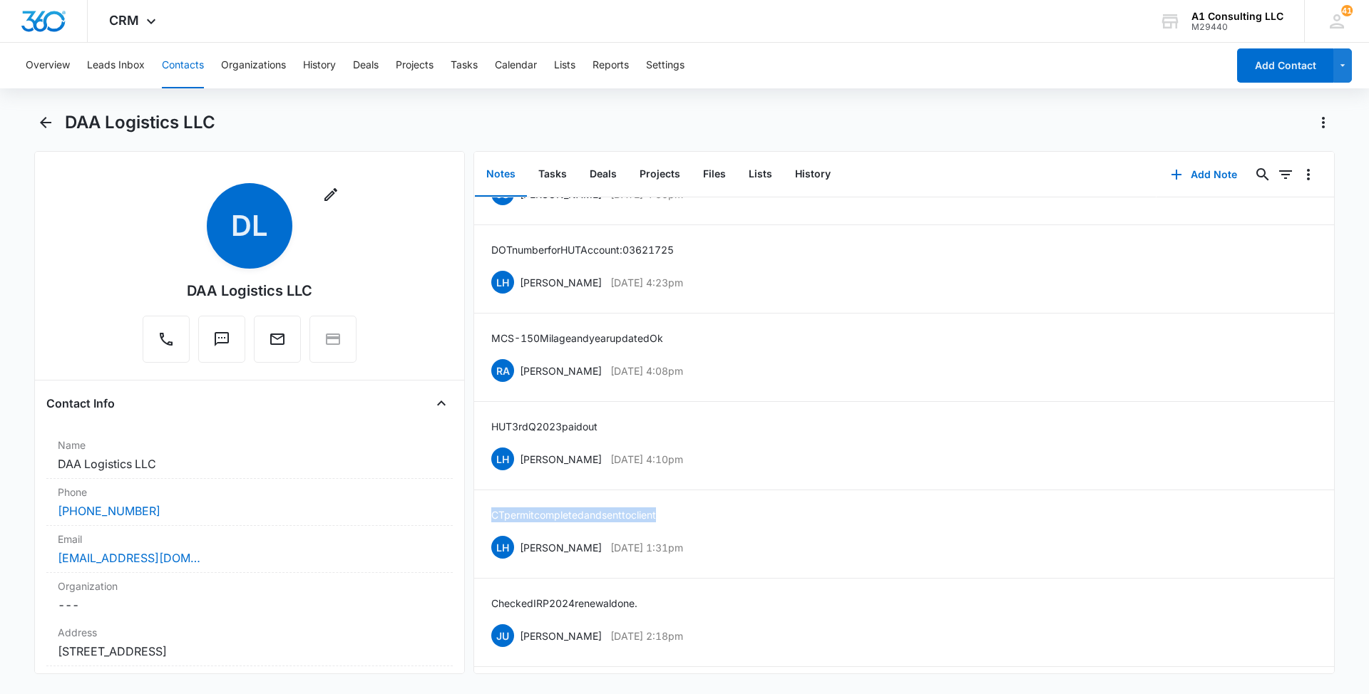
scroll to position [1632, 0]
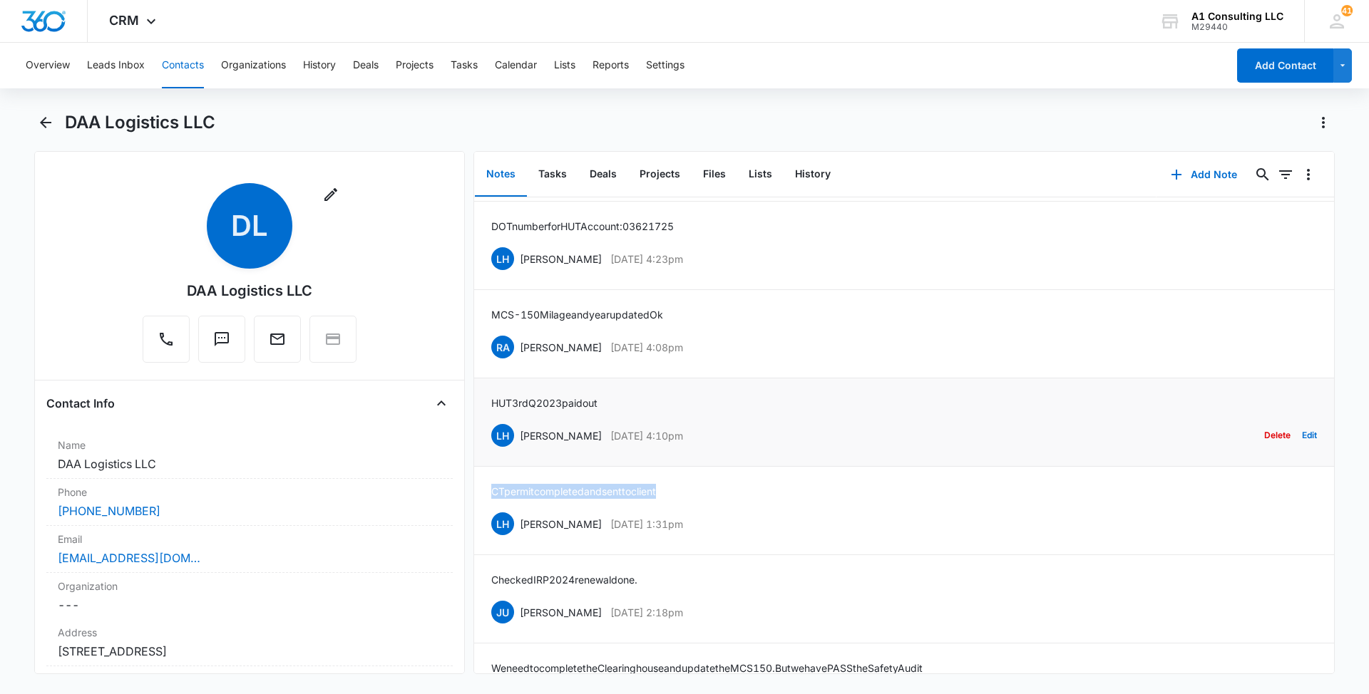
drag, startPoint x: 707, startPoint y: 459, endPoint x: 518, endPoint y: 461, distance: 189.0
click at [518, 449] on div "LH [PERSON_NAME] [DATE] 4:10pm Delete Edit" at bounding box center [904, 435] width 826 height 27
drag, startPoint x: 615, startPoint y: 424, endPoint x: 488, endPoint y: 426, distance: 126.9
click at [488, 426] on li "HUT 3rd Q 2023 paid out LH [PERSON_NAME] [DATE] 4:10pm Delete Edit" at bounding box center [904, 423] width 860 height 88
